Goal: Task Accomplishment & Management: Complete application form

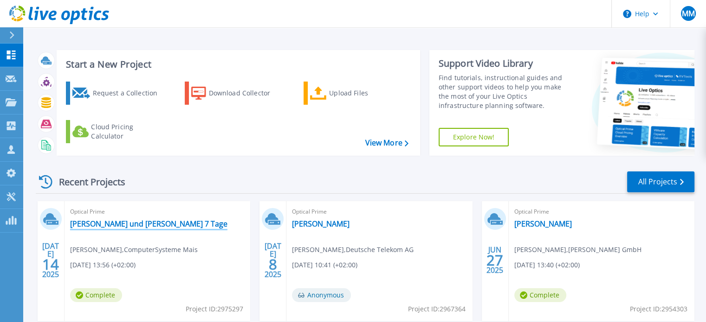
click at [118, 226] on link "[PERSON_NAME] und [PERSON_NAME] 7 Tage" at bounding box center [148, 223] width 157 height 9
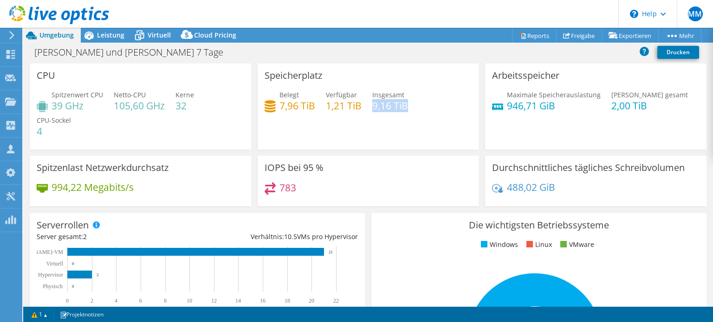
drag, startPoint x: 371, startPoint y: 105, endPoint x: 408, endPoint y: 103, distance: 37.2
click at [408, 103] on div "Belegt 7,96 TiB Verfügbar 1,21 TiB Insgesamt 9,16 TiB" at bounding box center [367, 105] width 207 height 30
drag, startPoint x: 276, startPoint y: 105, endPoint x: 312, endPoint y: 107, distance: 36.2
click at [312, 107] on div "Belegt 7,96 TiB" at bounding box center [289, 100] width 51 height 21
click at [312, 107] on h4 "7,96 TiB" at bounding box center [297, 106] width 36 height 10
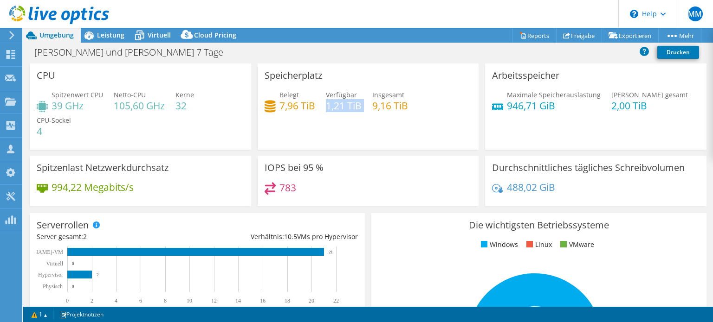
drag, startPoint x: 325, startPoint y: 107, endPoint x: 360, endPoint y: 107, distance: 34.8
click at [360, 107] on div "Belegt 7,96 TiB Verfügbar 1,21 TiB Insgesamt 9,16 TiB" at bounding box center [367, 105] width 207 height 30
click at [360, 118] on div "Belegt 7,96 TiB Verfügbar 1,21 TiB Insgesamt 9,16 TiB" at bounding box center [367, 105] width 207 height 30
drag, startPoint x: 277, startPoint y: 105, endPoint x: 310, endPoint y: 106, distance: 33.9
click at [310, 106] on h4 "7,96 TiB" at bounding box center [297, 106] width 36 height 10
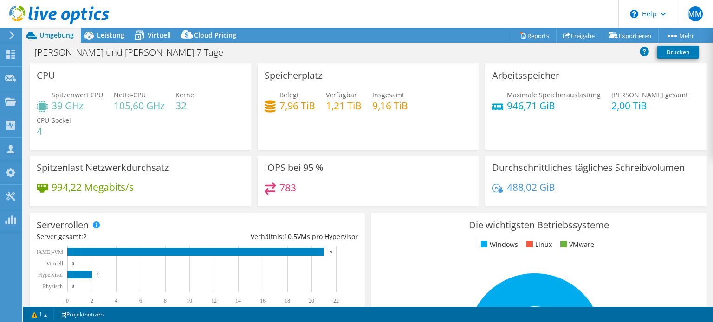
click at [309, 119] on div "Belegt 7,96 TiB Verfügbar 1,21 TiB Insgesamt 9,16 TiB" at bounding box center [367, 105] width 207 height 30
drag, startPoint x: 504, startPoint y: 104, endPoint x: 550, endPoint y: 104, distance: 45.9
click at [550, 104] on h4 "946,71 GiB" at bounding box center [554, 106] width 94 height 10
drag, startPoint x: 603, startPoint y: 105, endPoint x: 644, endPoint y: 103, distance: 40.9
click at [644, 103] on h4 "2,00 TiB" at bounding box center [649, 106] width 77 height 10
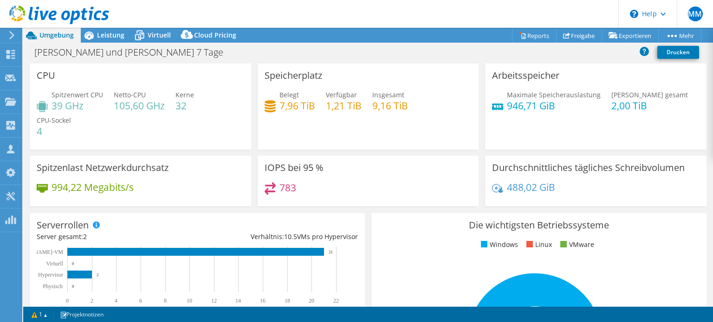
click at [573, 116] on div "Maximale Speicherauslastung 946,71 [PERSON_NAME] gesamt 2,00 TiB" at bounding box center [595, 105] width 207 height 30
drag, startPoint x: 558, startPoint y: 98, endPoint x: 489, endPoint y: 107, distance: 69.6
drag, startPoint x: 489, startPoint y: 107, endPoint x: 141, endPoint y: 32, distance: 355.5
click at [141, 32] on icon at bounding box center [139, 32] width 6 height 3
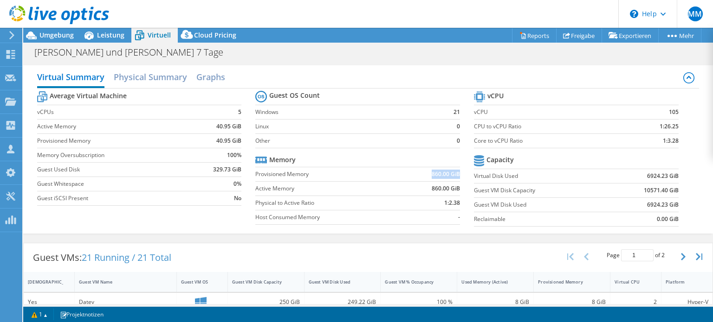
drag, startPoint x: 427, startPoint y: 175, endPoint x: 455, endPoint y: 174, distance: 27.4
click at [455, 174] on b "860.00 GiB" at bounding box center [446, 174] width 28 height 9
drag, startPoint x: 427, startPoint y: 187, endPoint x: 455, endPoint y: 189, distance: 27.4
click at [455, 189] on b "860.00 GiB" at bounding box center [446, 188] width 28 height 9
drag, startPoint x: 455, startPoint y: 189, endPoint x: 452, endPoint y: 161, distance: 28.0
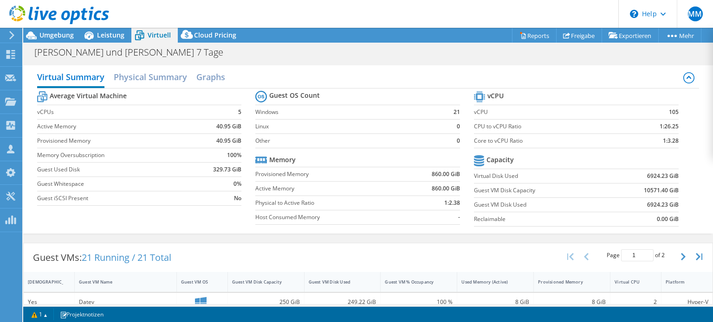
click at [452, 161] on td at bounding box center [429, 160] width 59 height 14
drag, startPoint x: 661, startPoint y: 110, endPoint x: 670, endPoint y: 114, distance: 10.6
click at [670, 114] on td "105" at bounding box center [652, 112] width 54 height 14
drag, startPoint x: 656, startPoint y: 141, endPoint x: 670, endPoint y: 142, distance: 14.4
click at [670, 142] on b "1:3.28" at bounding box center [671, 140] width 16 height 9
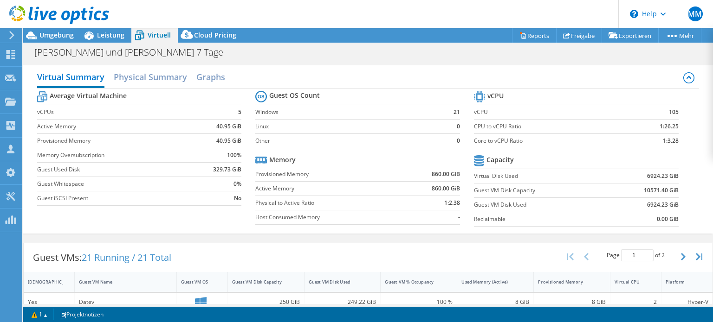
click at [673, 142] on section "vCPU vCPU 105 CPU to vCPU Ratio 1:26.25 Core to vCPU Ratio 1:3.28 Capacity Virt…" at bounding box center [583, 160] width 219 height 142
drag, startPoint x: 656, startPoint y: 141, endPoint x: 670, endPoint y: 141, distance: 14.8
click at [671, 141] on b "1:3.28" at bounding box center [671, 140] width 16 height 9
drag, startPoint x: 655, startPoint y: 141, endPoint x: 670, endPoint y: 139, distance: 15.4
click at [670, 139] on td "1:3.28" at bounding box center [652, 141] width 54 height 14
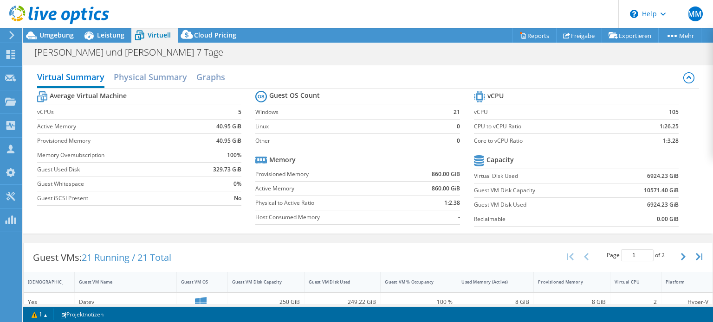
click at [675, 153] on section "vCPU vCPU 105 CPU to vCPU Ratio 1:26.25 Core to vCPU Ratio 1:3.28 Capacity Virt…" at bounding box center [583, 160] width 219 height 142
click at [110, 39] on span "Leistung" at bounding box center [110, 35] width 27 height 9
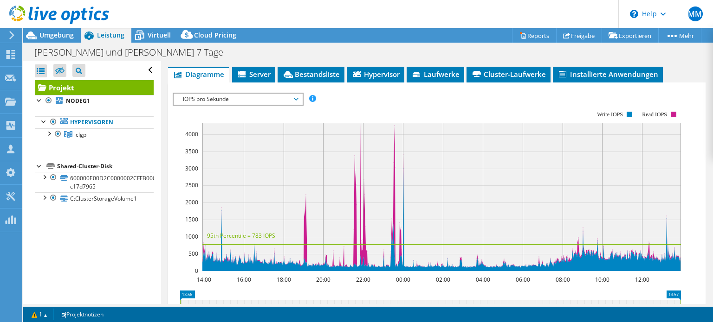
scroll to position [186, 0]
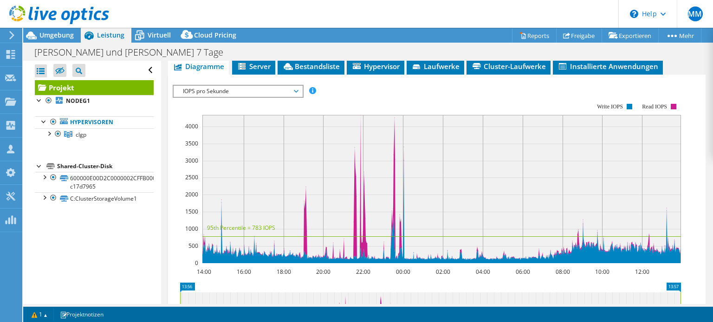
click at [297, 97] on span "IOPS pro Sekunde" at bounding box center [238, 91] width 129 height 11
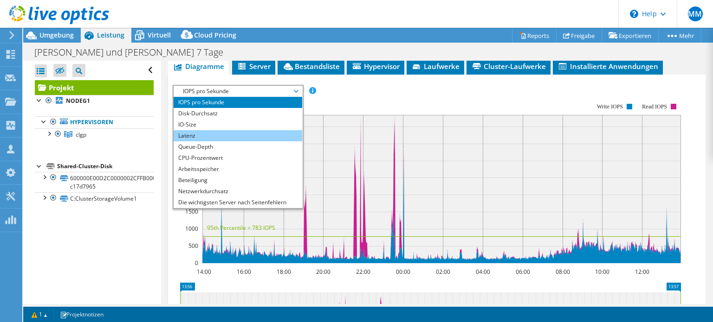
click at [232, 142] on li "Latenz" at bounding box center [238, 135] width 129 height 11
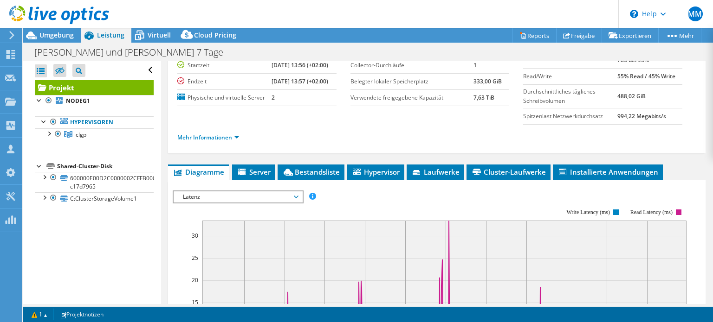
scroll to position [77, 0]
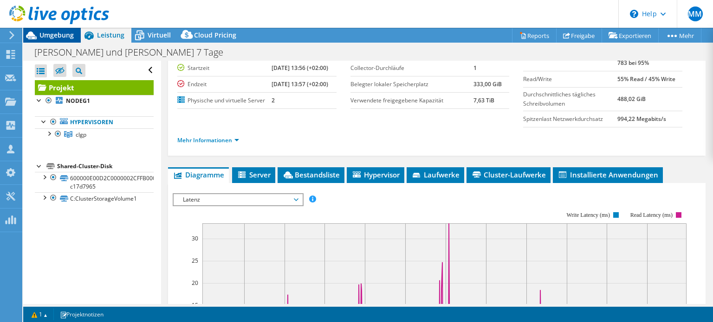
click at [56, 33] on span "Umgebung" at bounding box center [56, 35] width 34 height 9
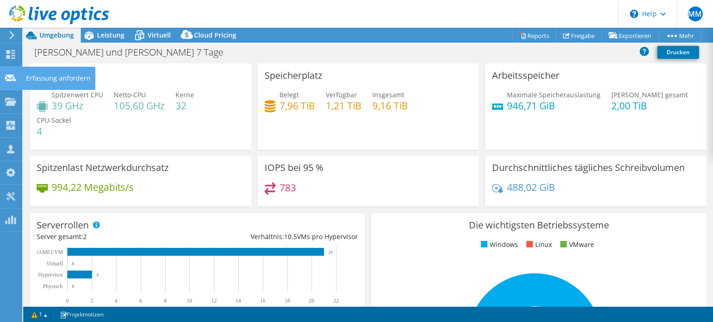
click at [11, 77] on use at bounding box center [10, 77] width 11 height 7
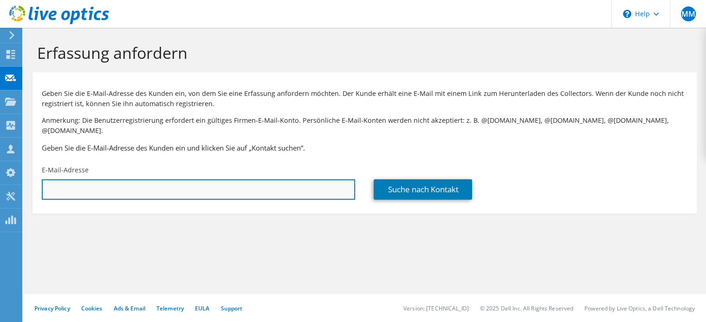
click at [132, 180] on input "text" at bounding box center [198, 190] width 313 height 20
type input "technik@csmais.de"
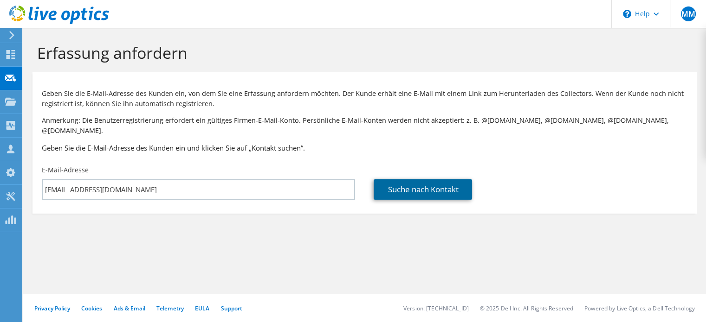
click at [412, 183] on link "Suche nach Kontakt" at bounding box center [423, 190] width 98 height 20
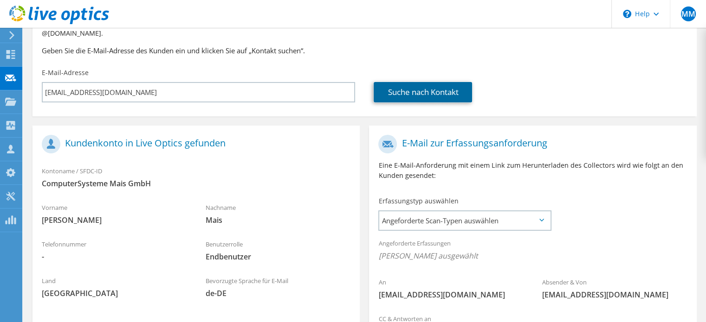
scroll to position [98, 0]
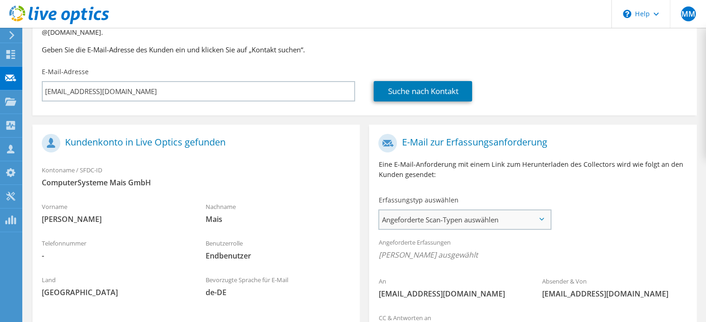
click at [456, 213] on span "Angeforderte Scan-Typen auswählen" at bounding box center [464, 220] width 171 height 19
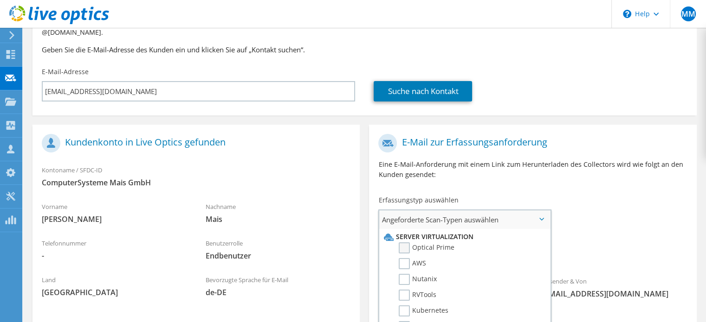
click at [405, 243] on label "Optical Prime" at bounding box center [427, 248] width 56 height 11
click at [0, 0] on input "Optical Prime" at bounding box center [0, 0] width 0 height 0
click at [407, 290] on label "RVTools" at bounding box center [418, 295] width 38 height 11
click at [0, 0] on input "RVTools" at bounding box center [0, 0] width 0 height 0
click at [633, 217] on div "An technik@csmais.de Absender & Von liveoptics@liveoptics.com" at bounding box center [532, 220] width 327 height 182
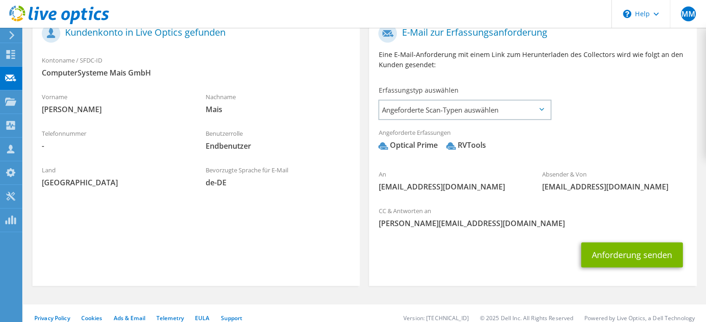
scroll to position [182, 0]
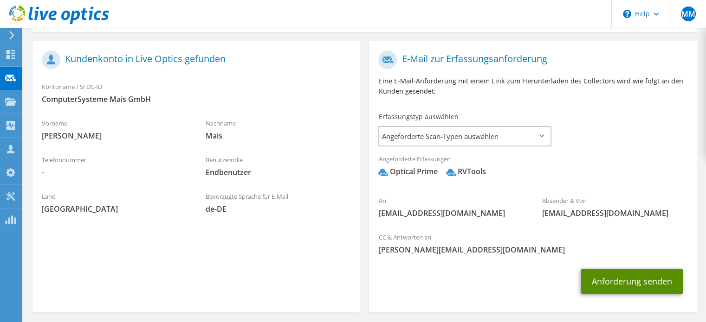
click at [628, 270] on button "Anforderung senden" at bounding box center [632, 281] width 102 height 25
